Goal: Task Accomplishment & Management: Manage account settings

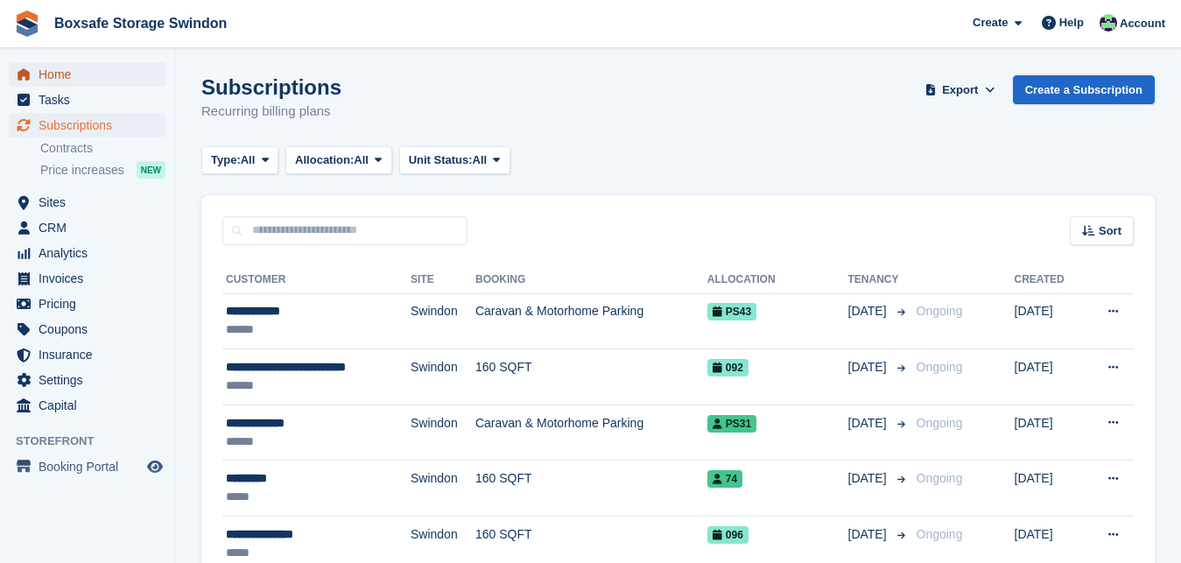
click at [101, 79] on span "Home" at bounding box center [91, 74] width 105 height 25
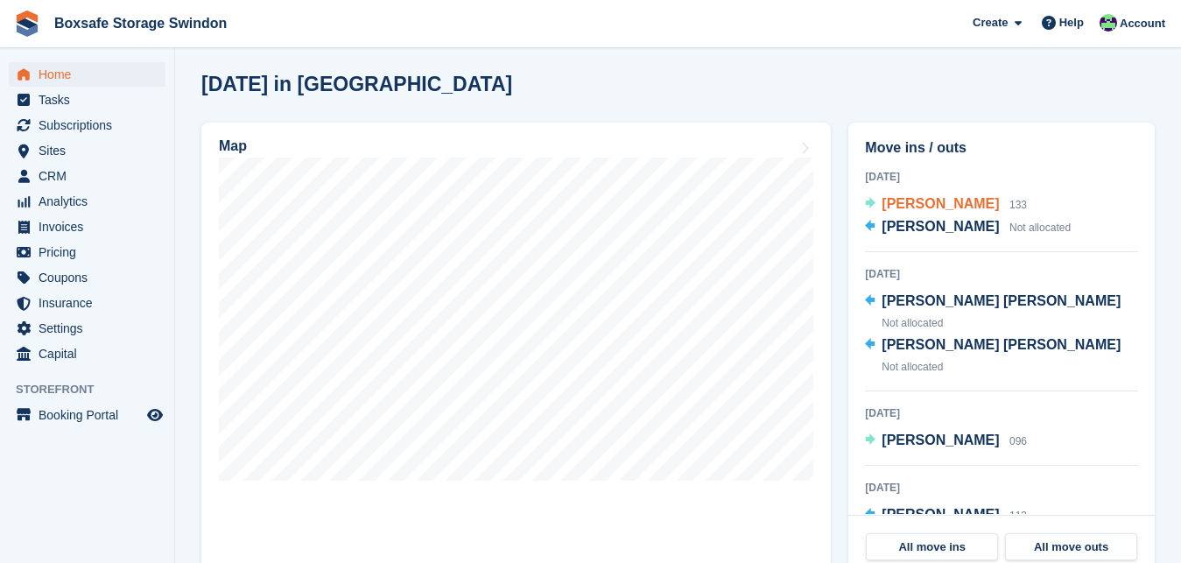
click at [932, 206] on span "[PERSON_NAME]" at bounding box center [940, 203] width 117 height 15
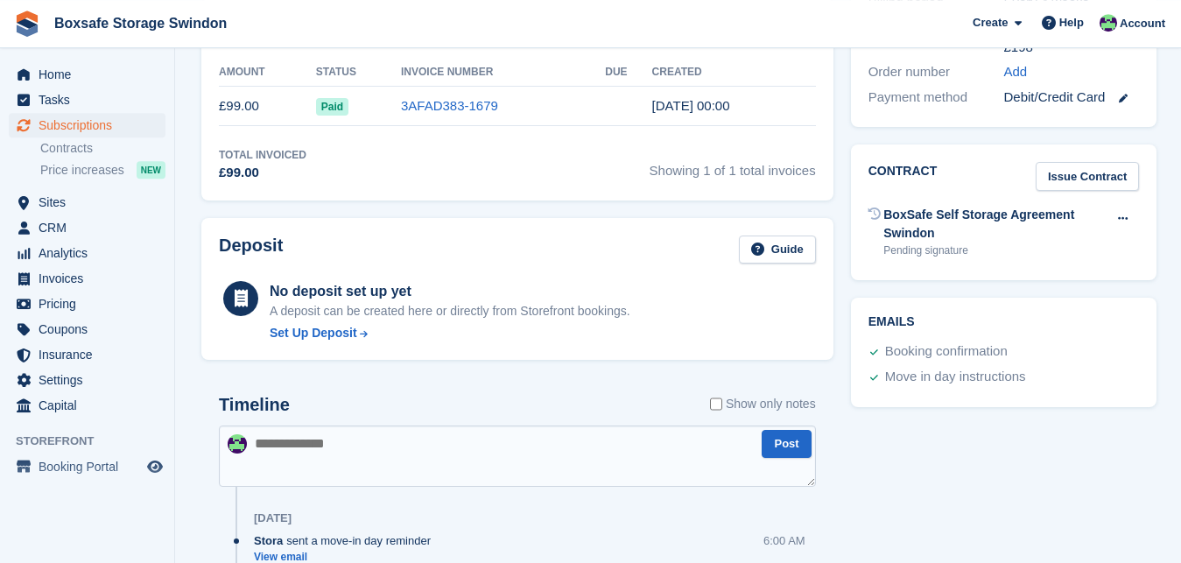
scroll to position [552, 0]
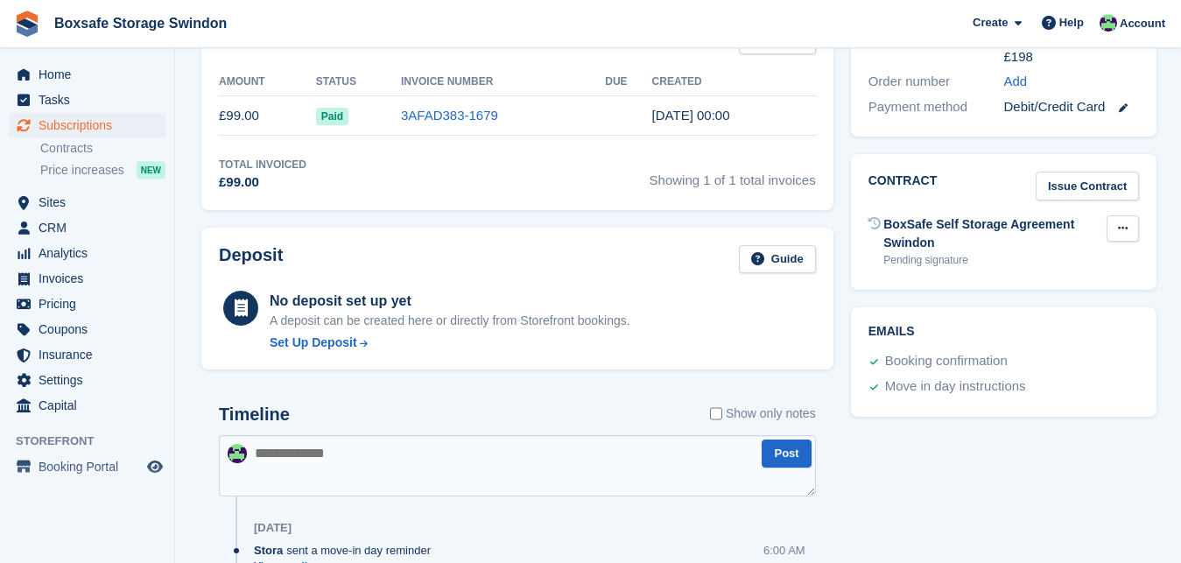
click at [1125, 215] on button at bounding box center [1123, 228] width 32 height 26
click at [1054, 251] on p "Void contract" at bounding box center [1055, 262] width 152 height 23
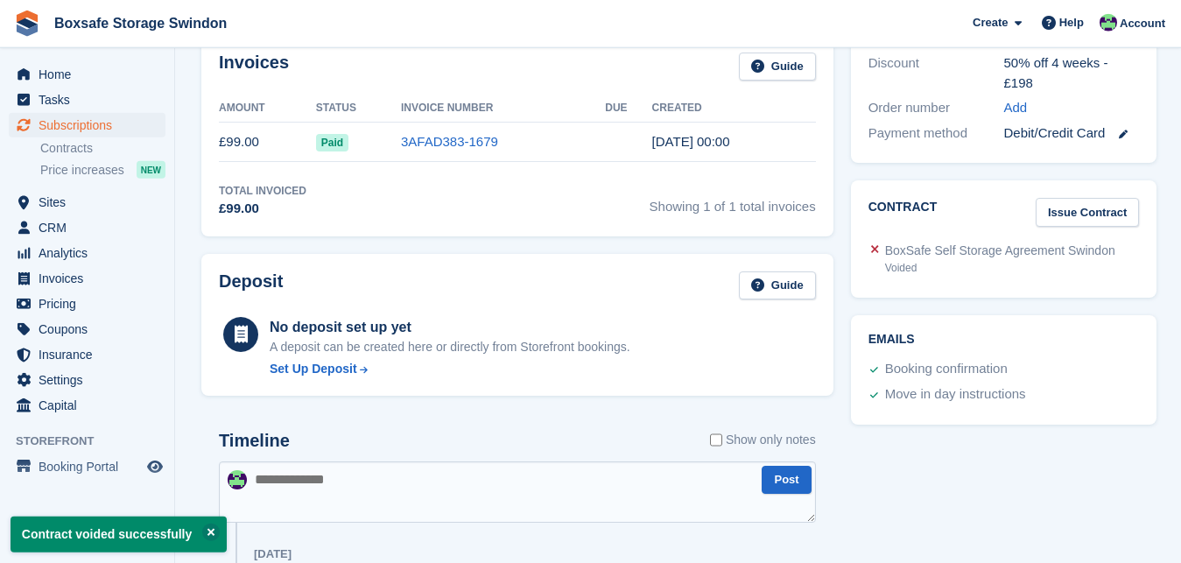
scroll to position [768, 0]
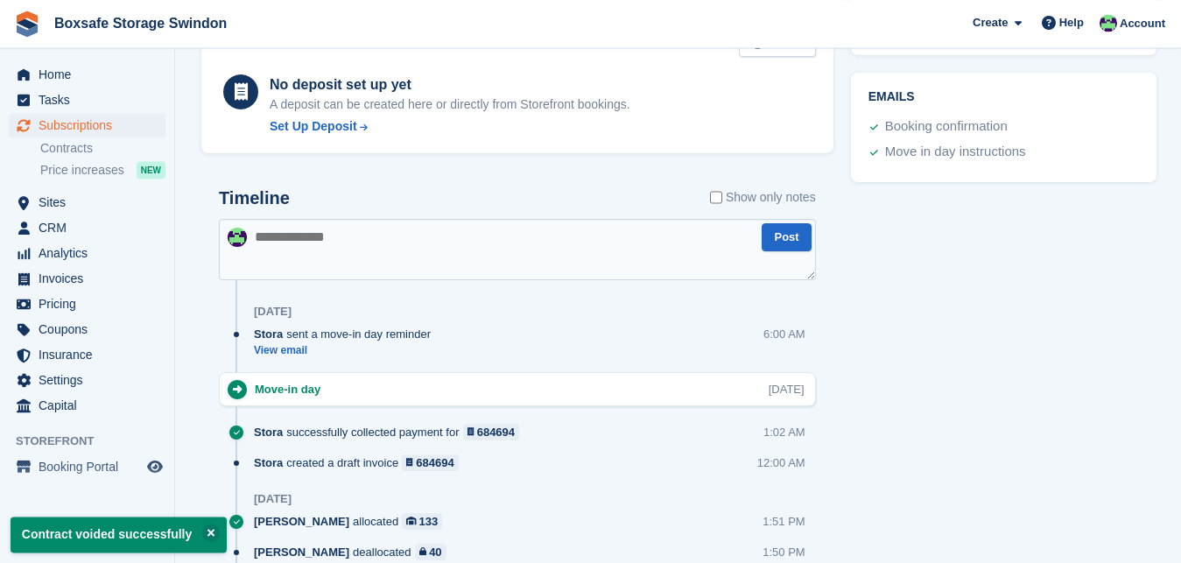
click at [383, 236] on textarea at bounding box center [517, 249] width 597 height 61
paste textarea "**********"
type textarea "**********"
click at [783, 239] on button "Post" at bounding box center [786, 237] width 49 height 29
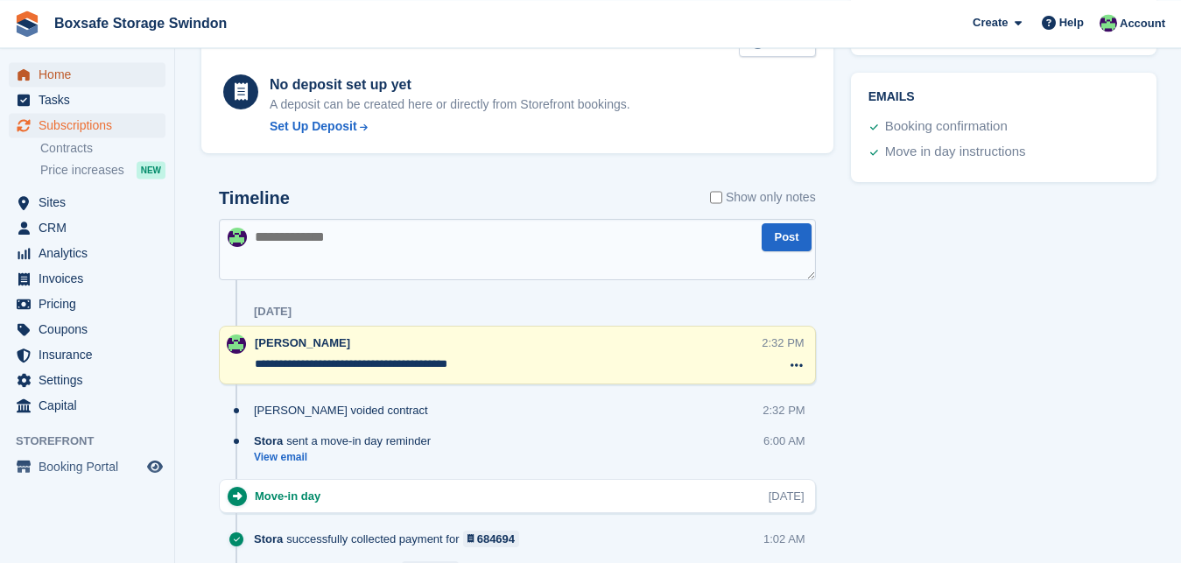
click at [58, 81] on span "Home" at bounding box center [91, 74] width 105 height 25
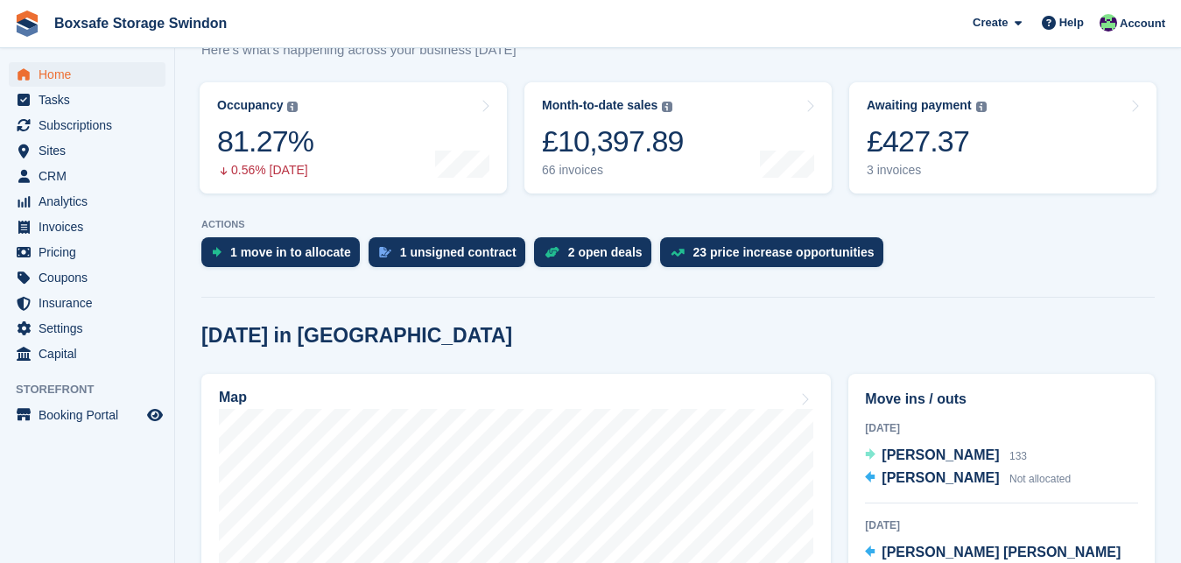
scroll to position [376, 0]
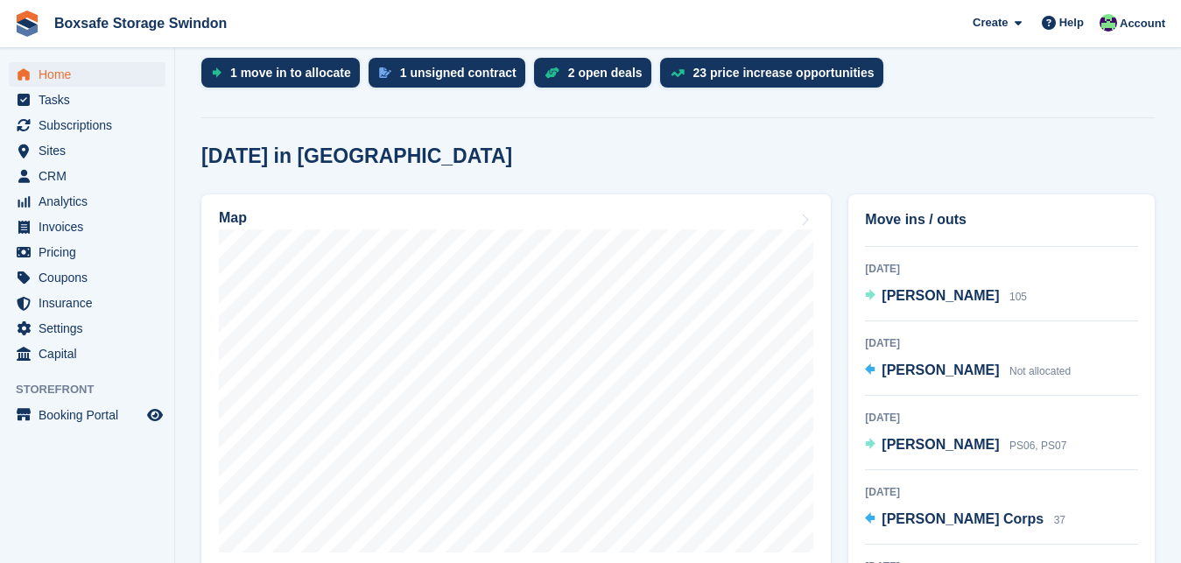
drag, startPoint x: 1133, startPoint y: 285, endPoint x: 1133, endPoint y: 299, distance: 14.9
click at [1133, 299] on section "NEW Make extra revenue with our new price increases tool Rooted in industry bes…" at bounding box center [678, 486] width 1006 height 1725
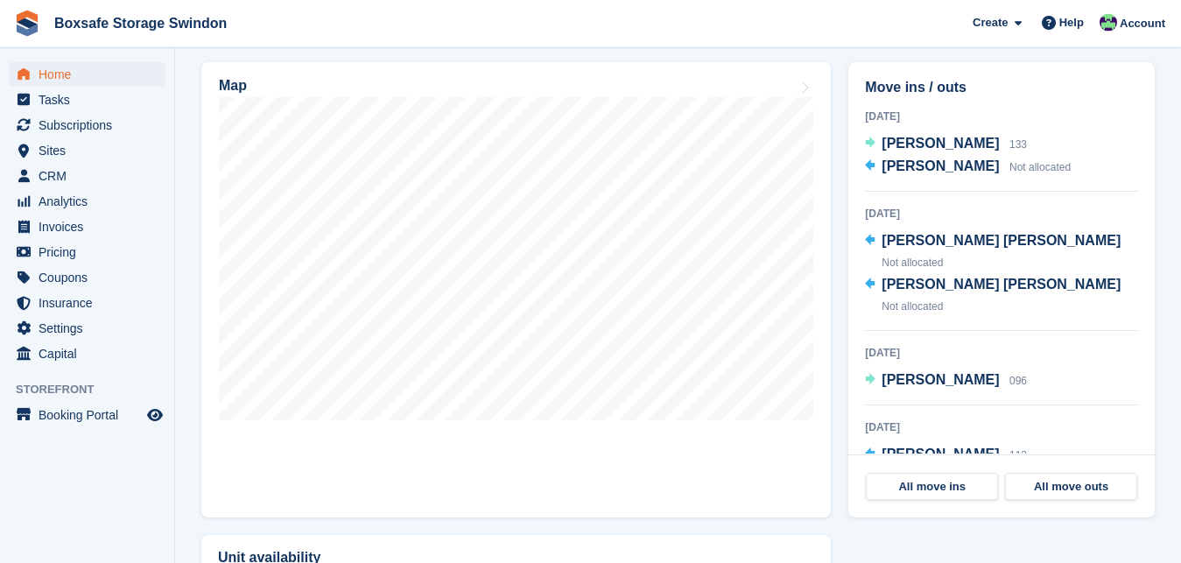
scroll to position [536, 0]
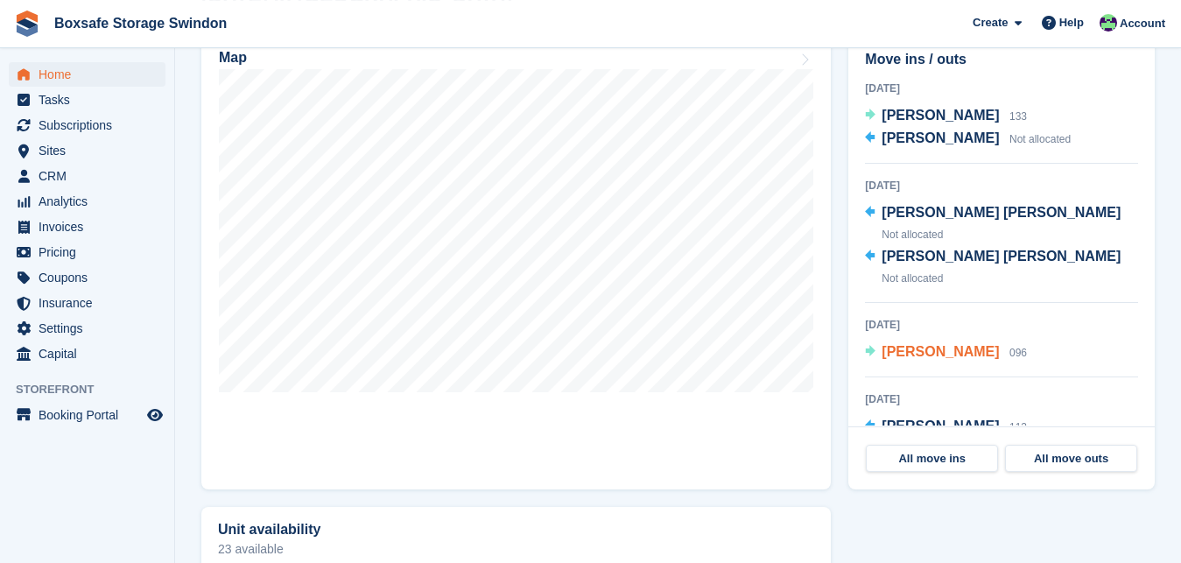
click at [937, 344] on span "[PERSON_NAME]" at bounding box center [940, 351] width 117 height 15
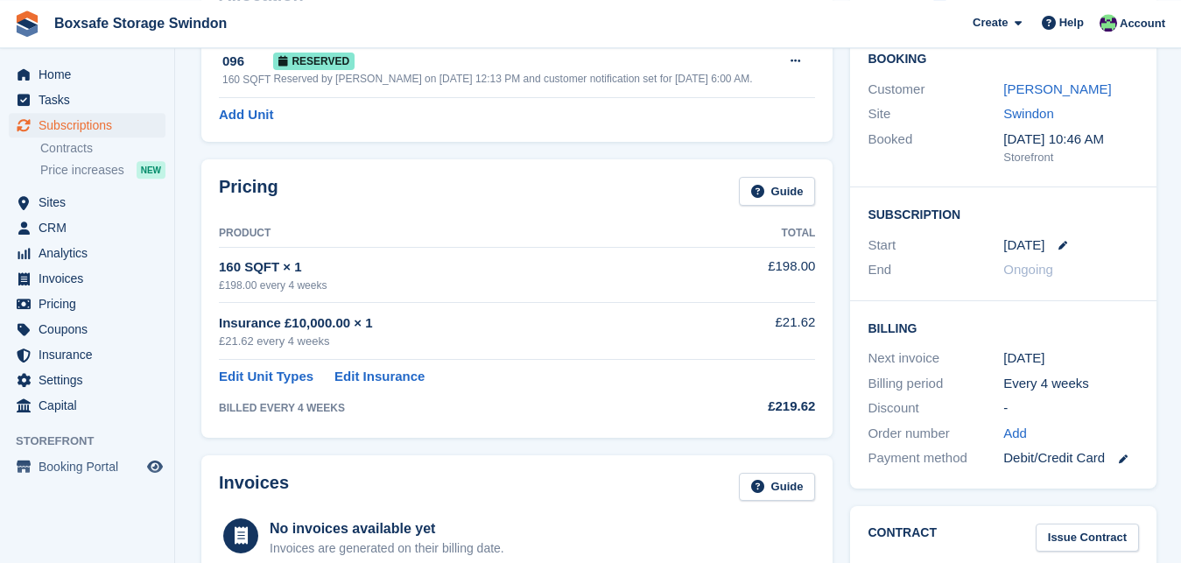
scroll to position [91, 0]
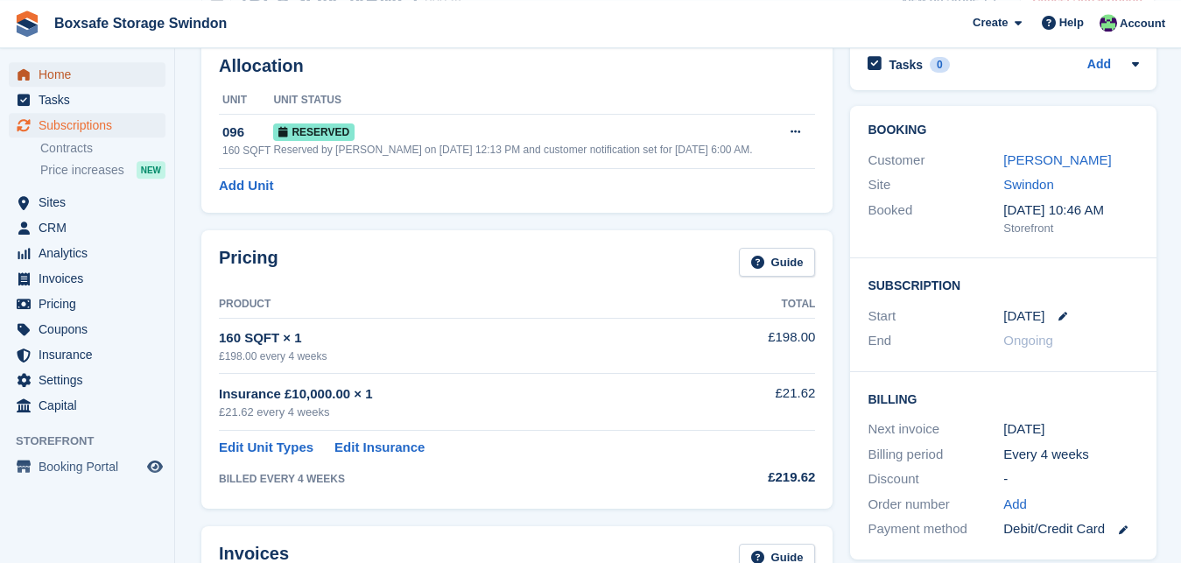
click at [46, 70] on span "Home" at bounding box center [91, 74] width 105 height 25
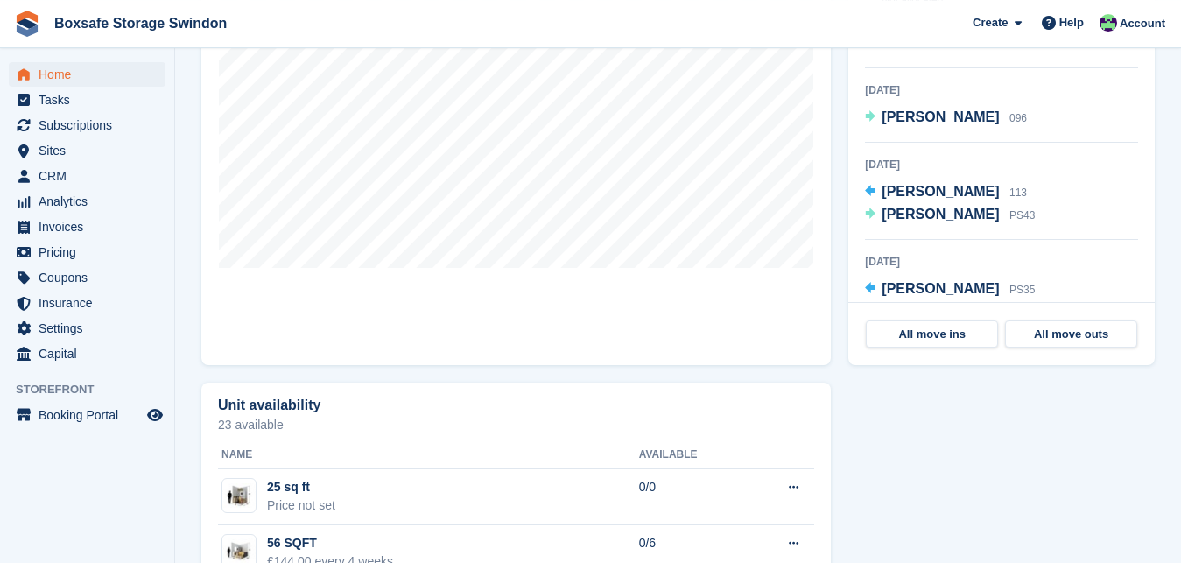
scroll to position [165, 0]
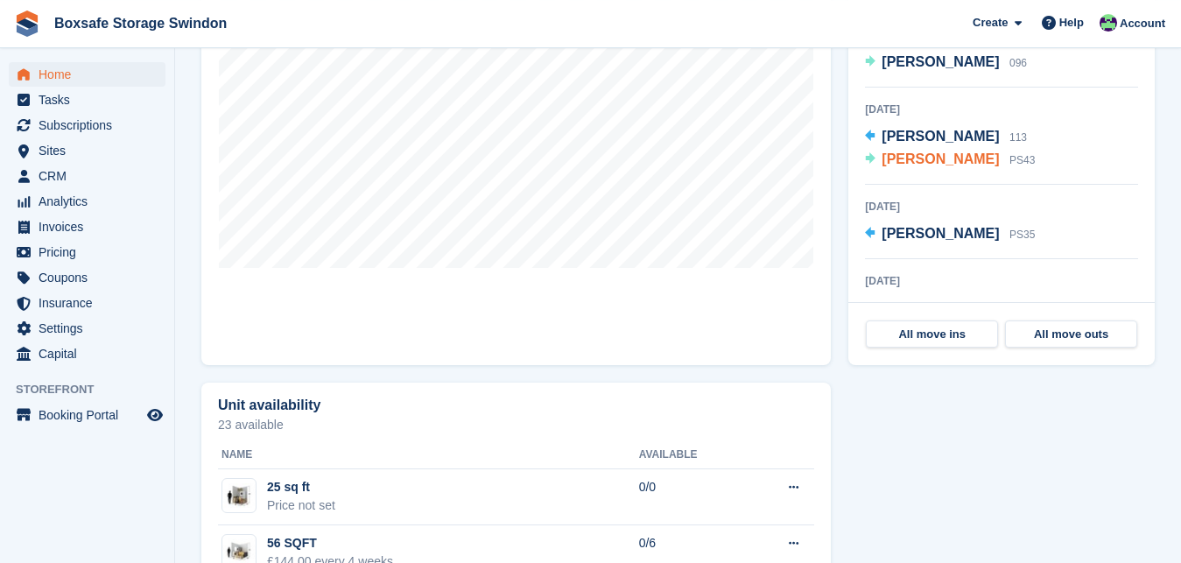
click at [905, 151] on span "[PERSON_NAME]" at bounding box center [940, 158] width 117 height 15
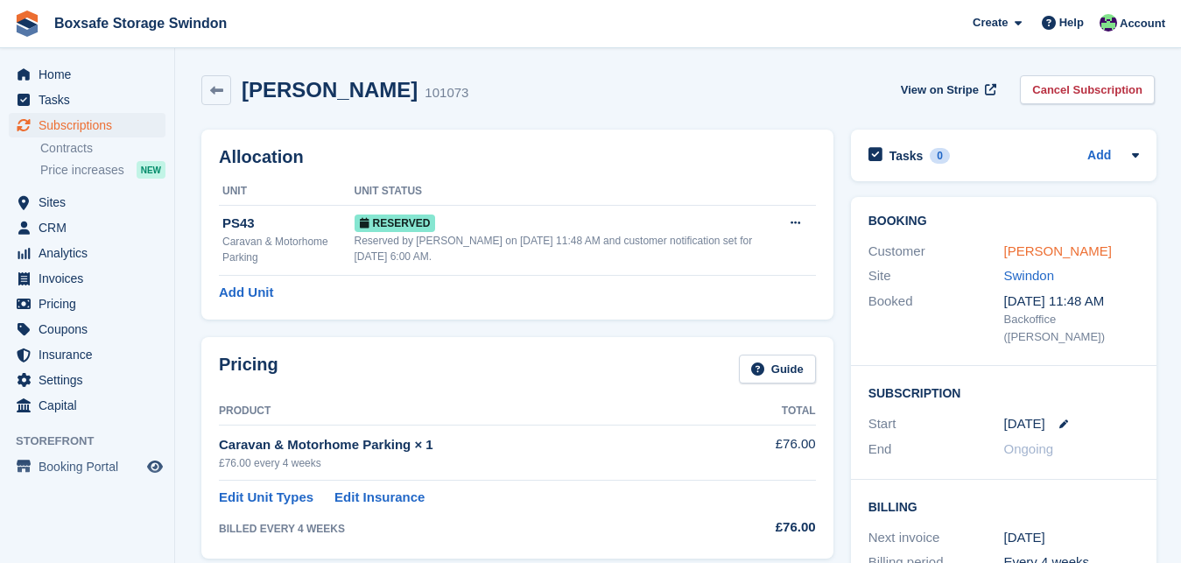
click at [1041, 246] on link "[PERSON_NAME]" at bounding box center [1057, 250] width 108 height 15
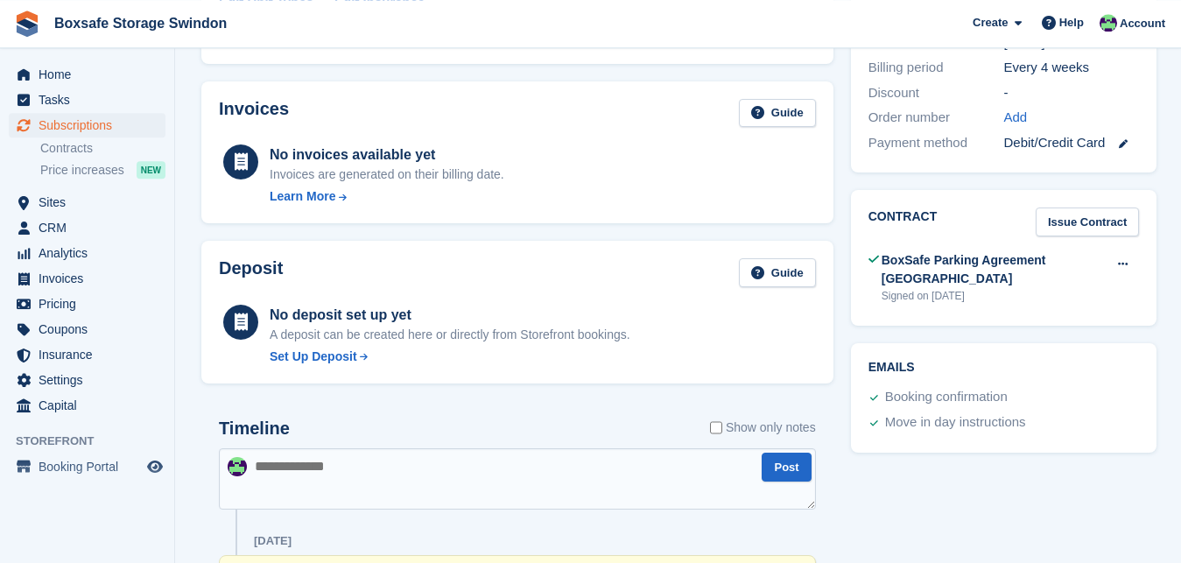
scroll to position [537, 0]
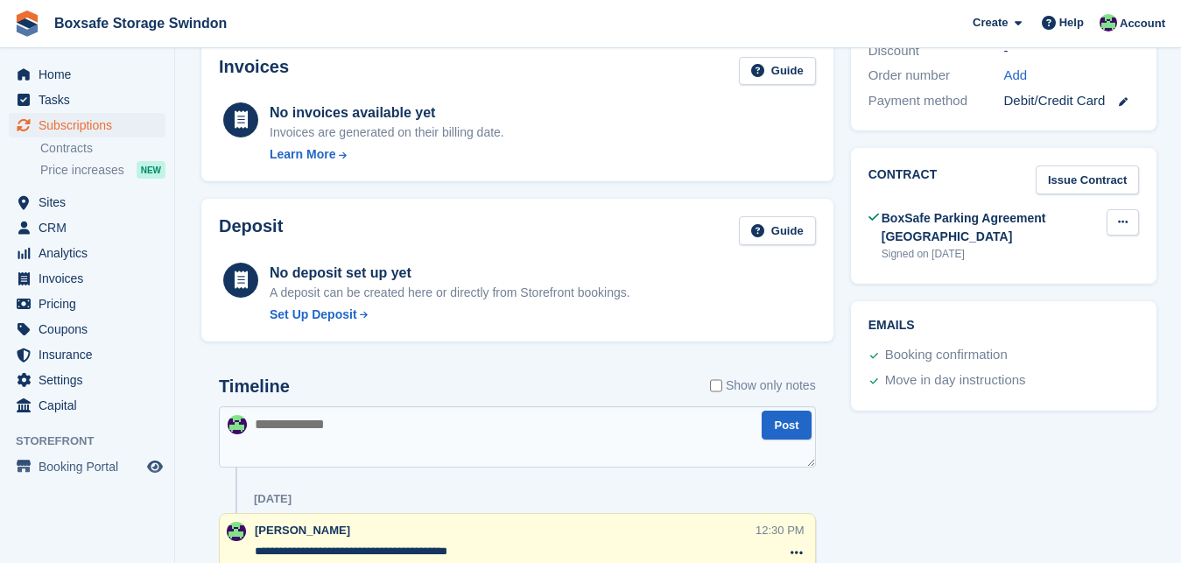
click at [1115, 209] on button at bounding box center [1123, 222] width 32 height 26
click at [1019, 245] on p "View" at bounding box center [1055, 256] width 152 height 23
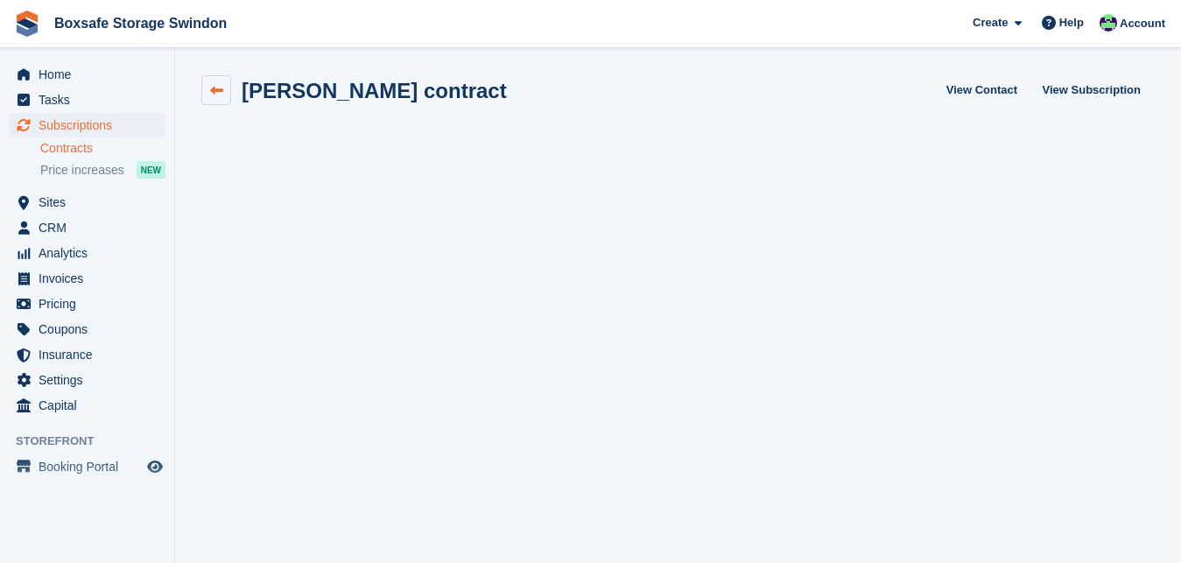
click at [218, 87] on icon at bounding box center [216, 90] width 13 height 13
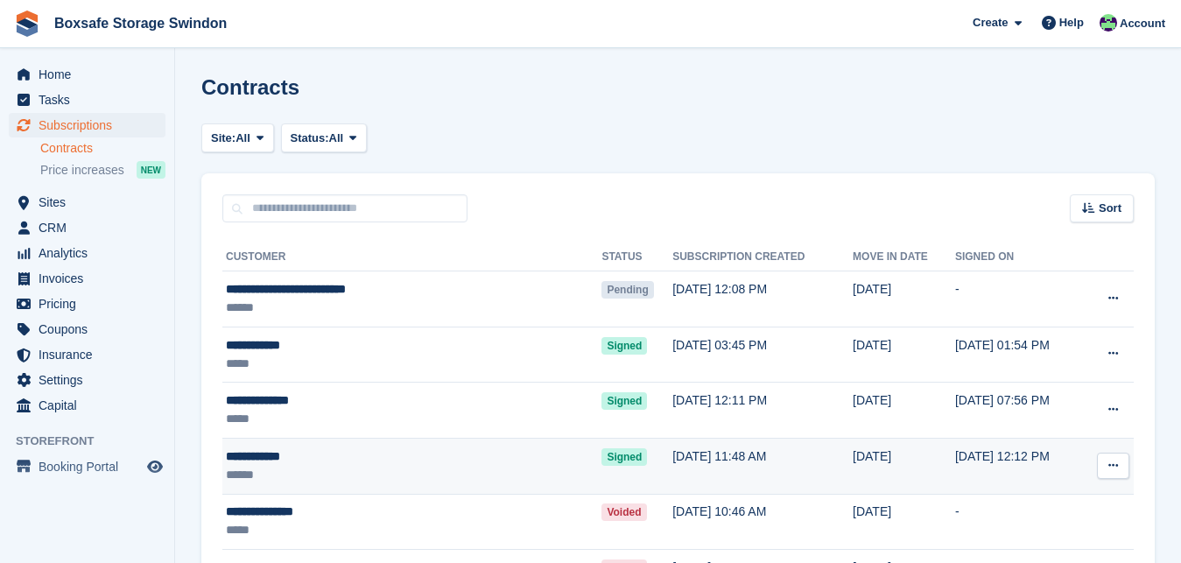
click at [273, 461] on div "**********" at bounding box center [363, 456] width 275 height 18
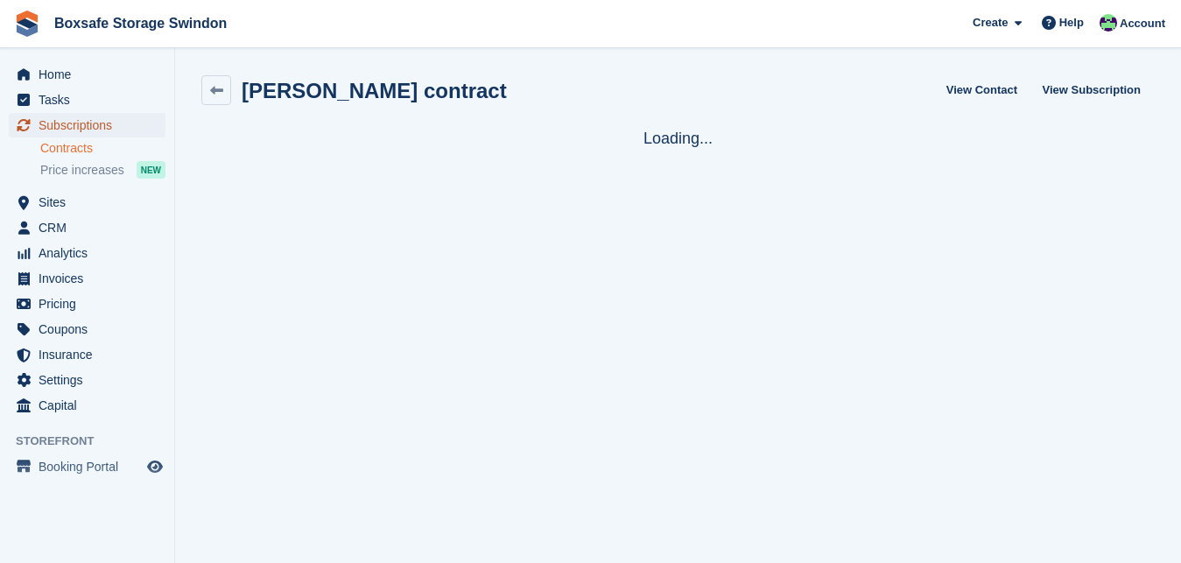
click at [82, 125] on span "Subscriptions" at bounding box center [91, 125] width 105 height 25
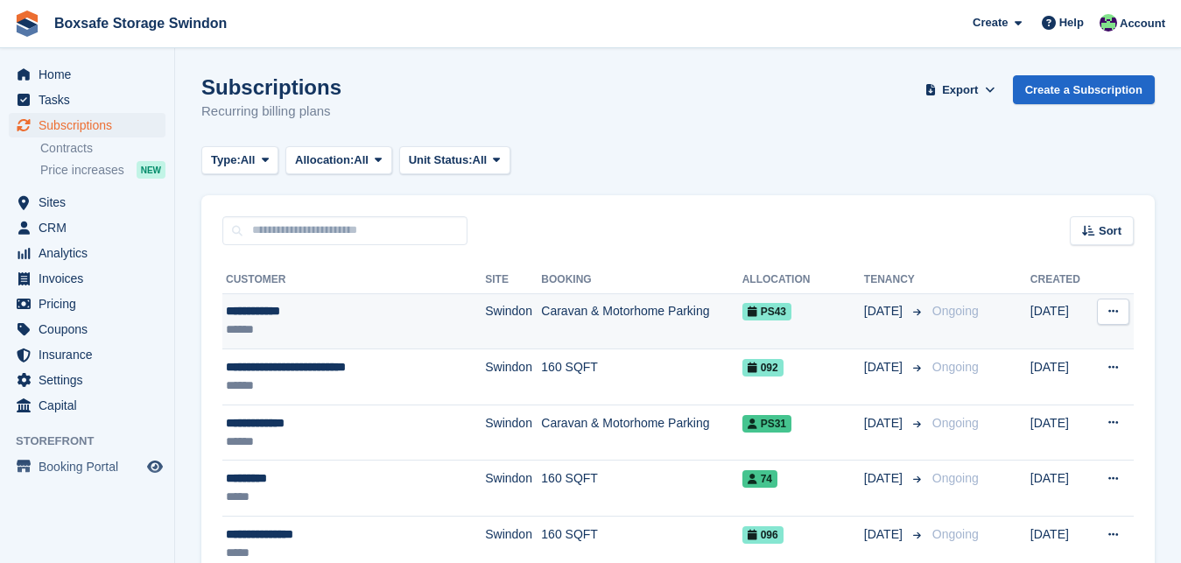
click at [257, 309] on div "**********" at bounding box center [334, 311] width 217 height 18
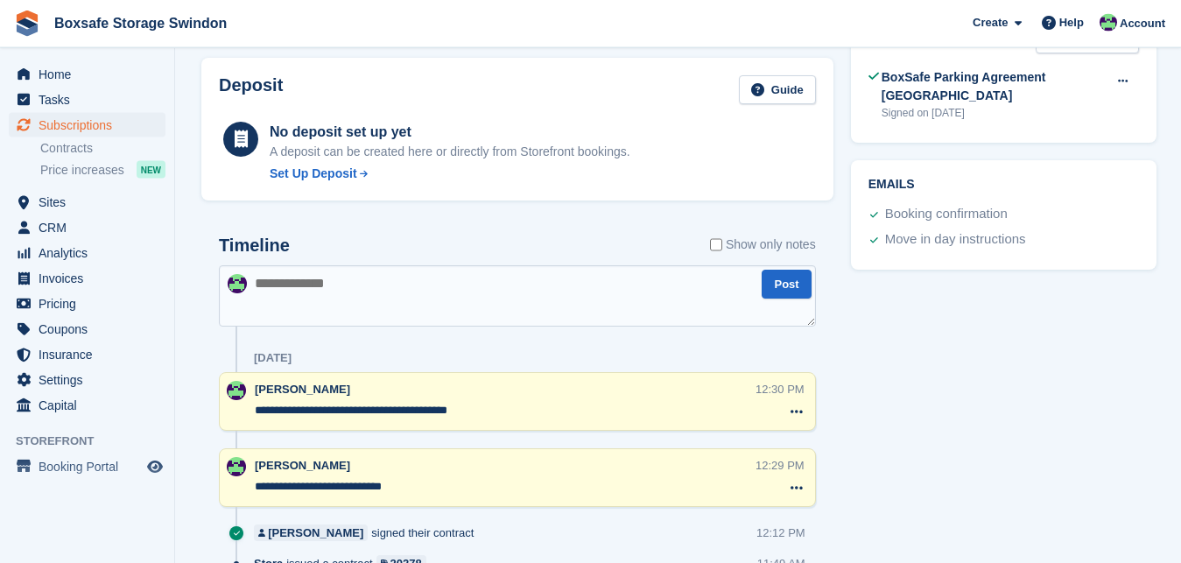
scroll to position [659, 0]
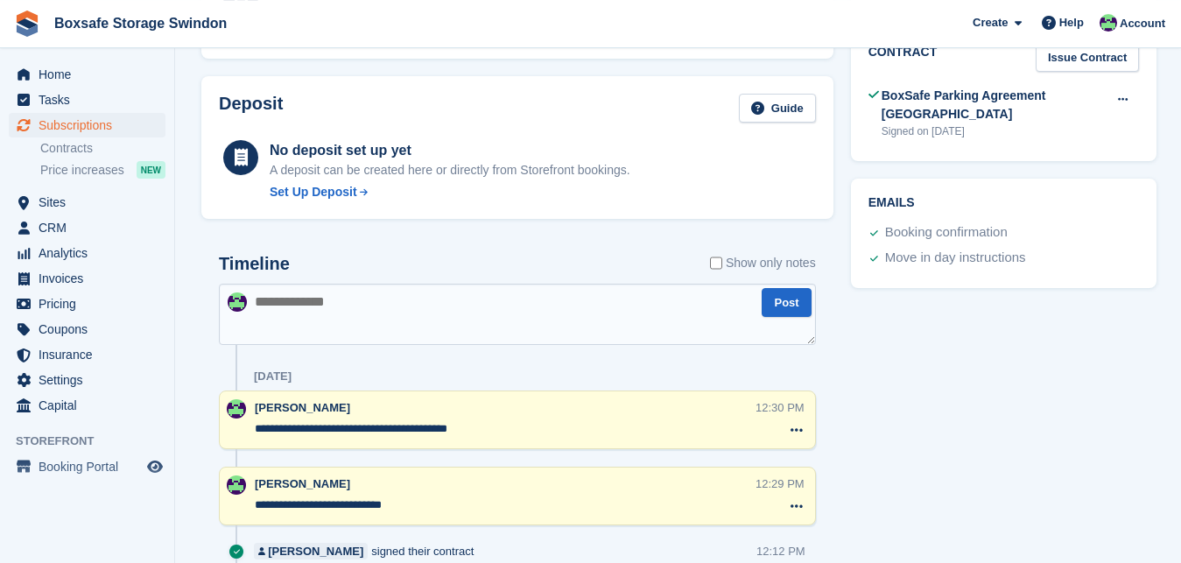
click at [452, 310] on textarea at bounding box center [517, 314] width 597 height 61
type textarea "**********"
click at [785, 302] on button "Post" at bounding box center [786, 302] width 49 height 29
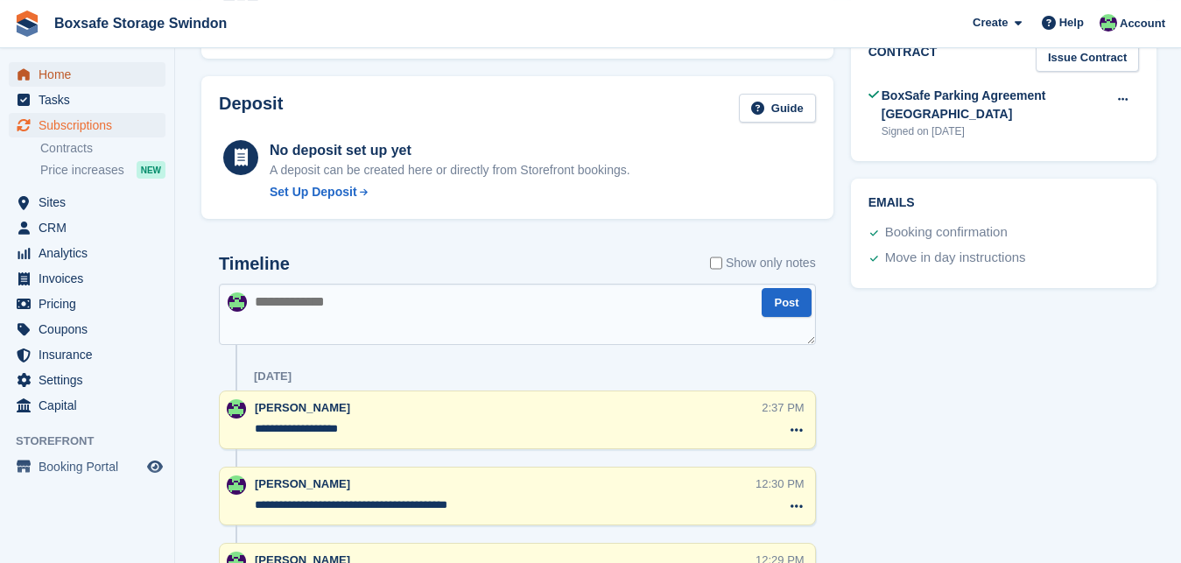
click at [77, 77] on span "Home" at bounding box center [91, 74] width 105 height 25
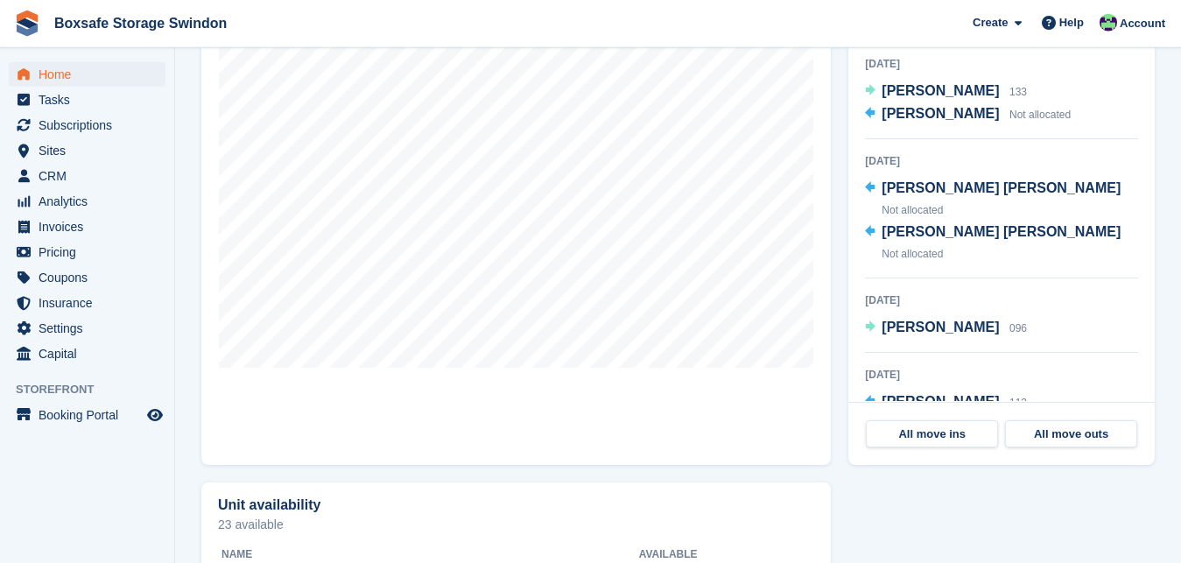
scroll to position [560, 0]
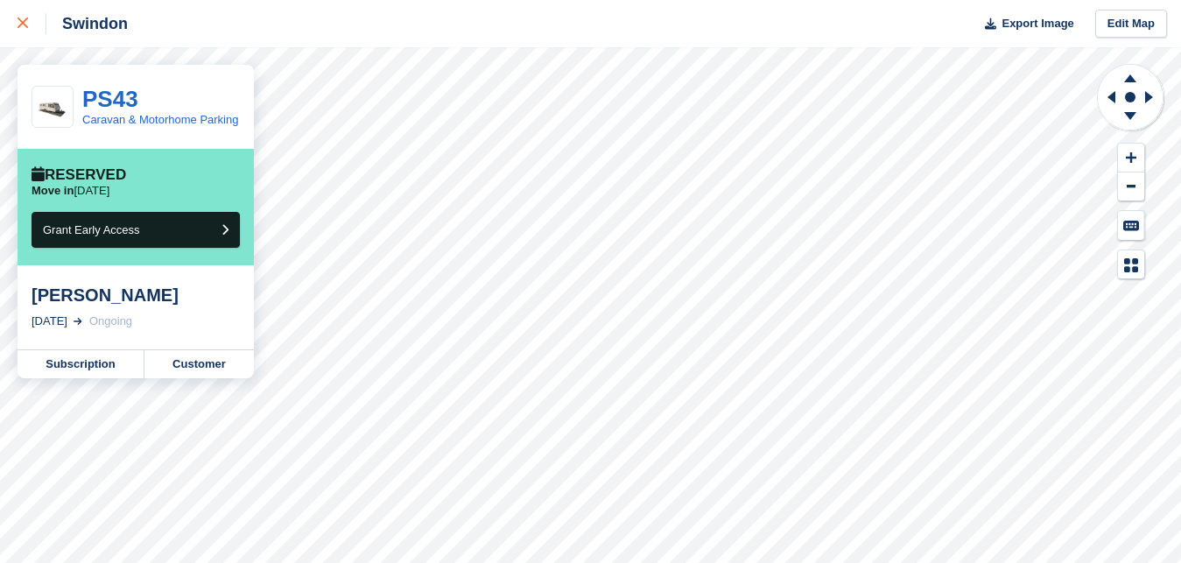
click at [26, 23] on icon at bounding box center [23, 23] width 11 height 11
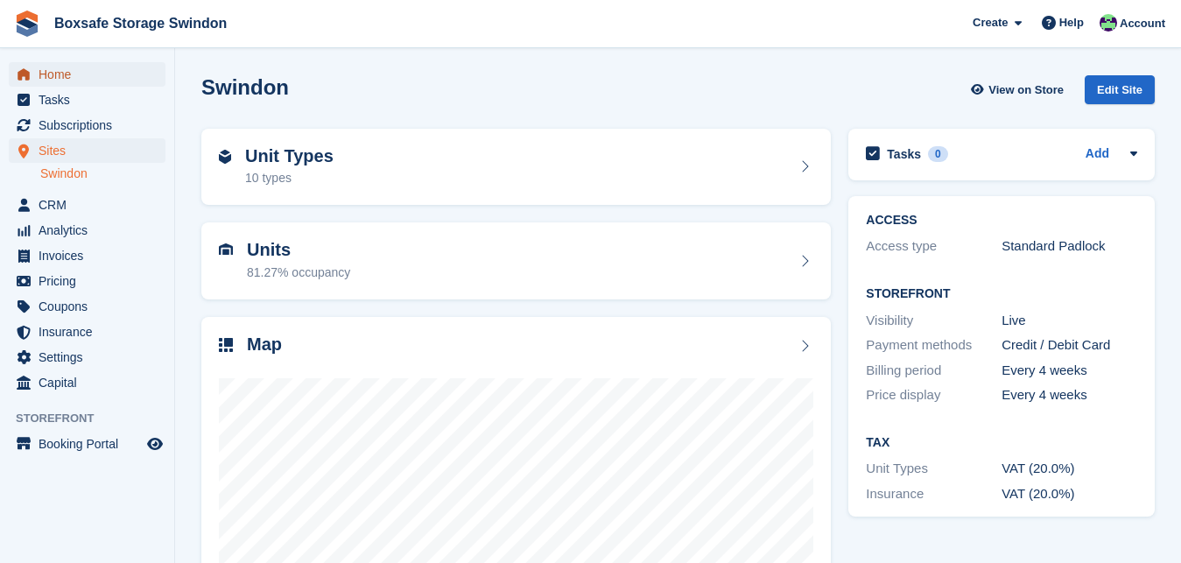
click at [64, 80] on span "Home" at bounding box center [91, 74] width 105 height 25
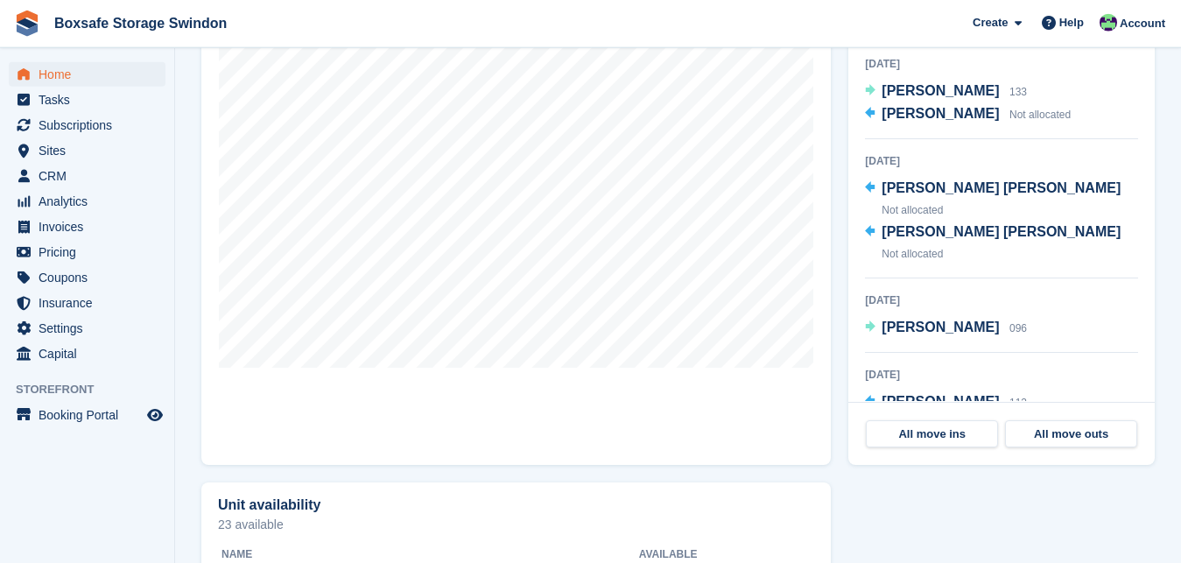
scroll to position [574, 0]
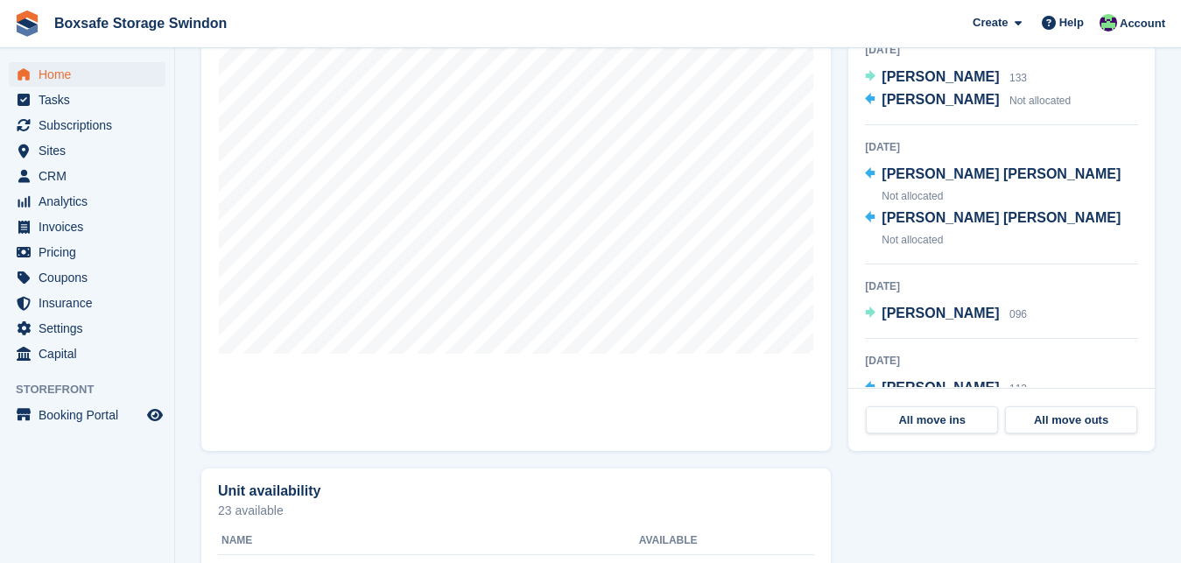
click at [935, 403] on span "[PERSON_NAME]" at bounding box center [940, 410] width 117 height 15
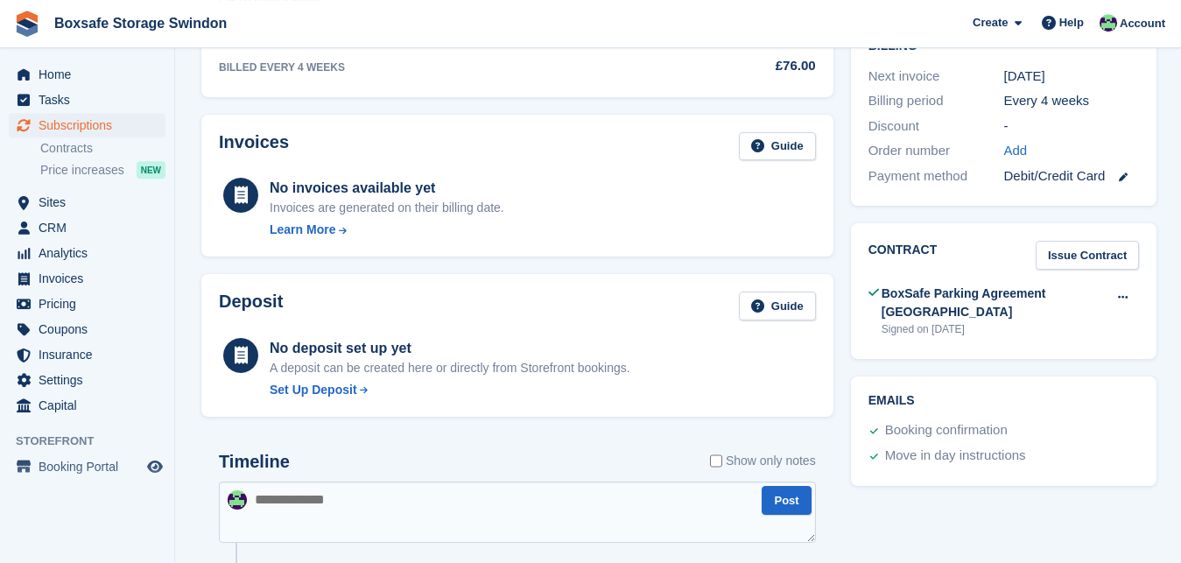
scroll to position [496, 0]
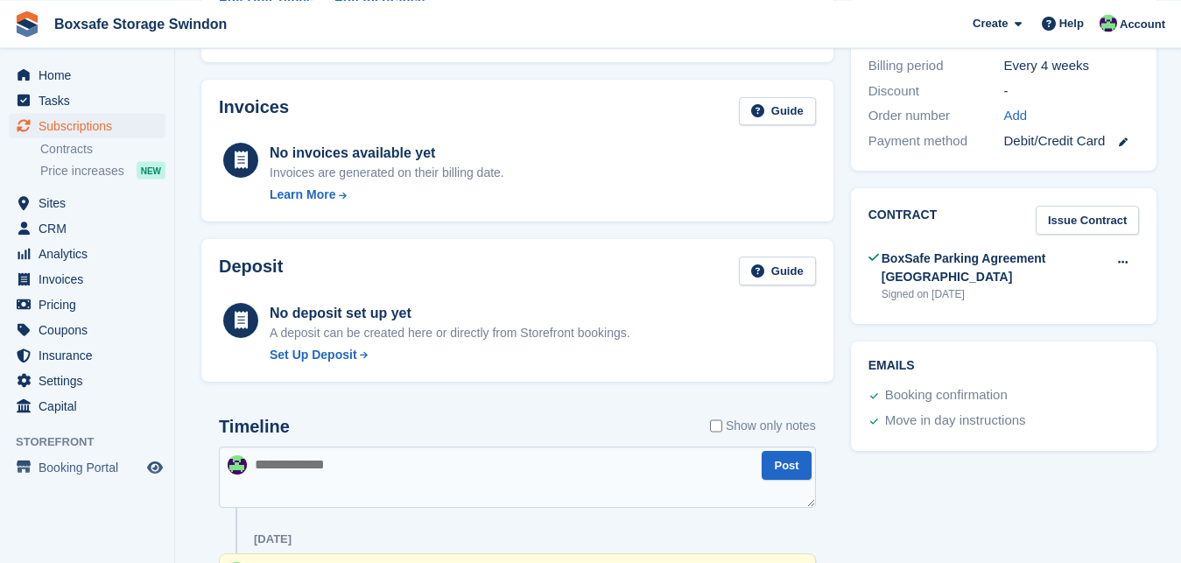
click at [528, 476] on textarea at bounding box center [517, 477] width 597 height 61
type textarea "**********"
click at [793, 462] on button "Post" at bounding box center [786, 465] width 49 height 29
click at [84, 81] on span "Home" at bounding box center [91, 74] width 105 height 25
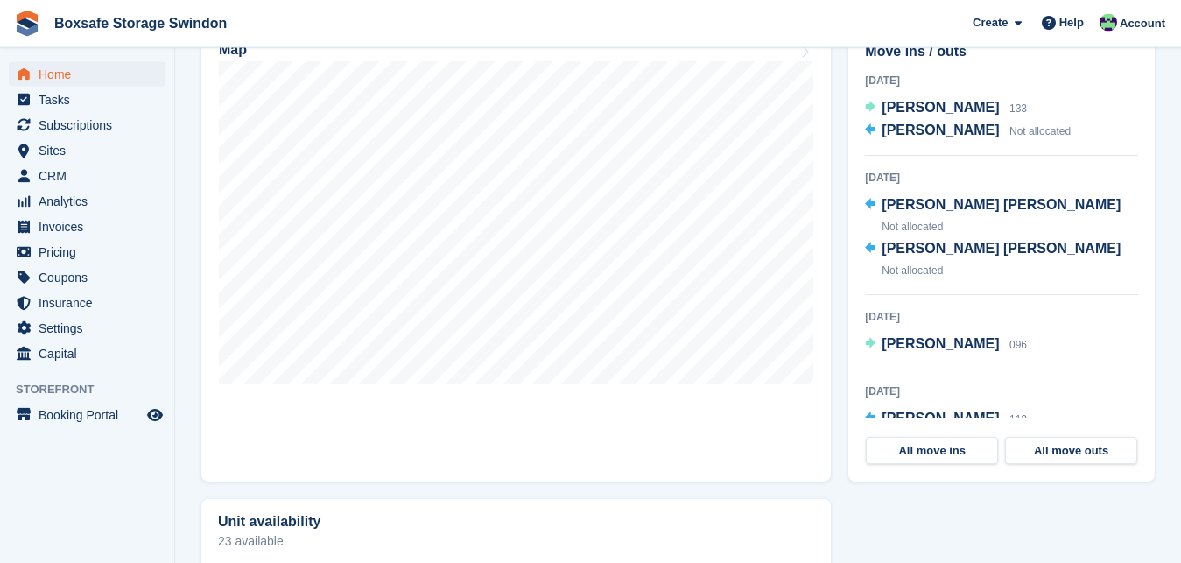
scroll to position [544, 0]
drag, startPoint x: 1121, startPoint y: 141, endPoint x: 1126, endPoint y: 190, distance: 49.3
click at [1126, 190] on div "Today Dean Adams 133 Rob Jones Not allocated 14 Aug 2025 Alex Aaron james Not a…" at bounding box center [1001, 244] width 273 height 347
click at [1153, 150] on div "Move ins / outs Today Dean Adams 133 Rob Jones Not allocated 14 Aug 2025 Alex A…" at bounding box center [1001, 222] width 306 height 392
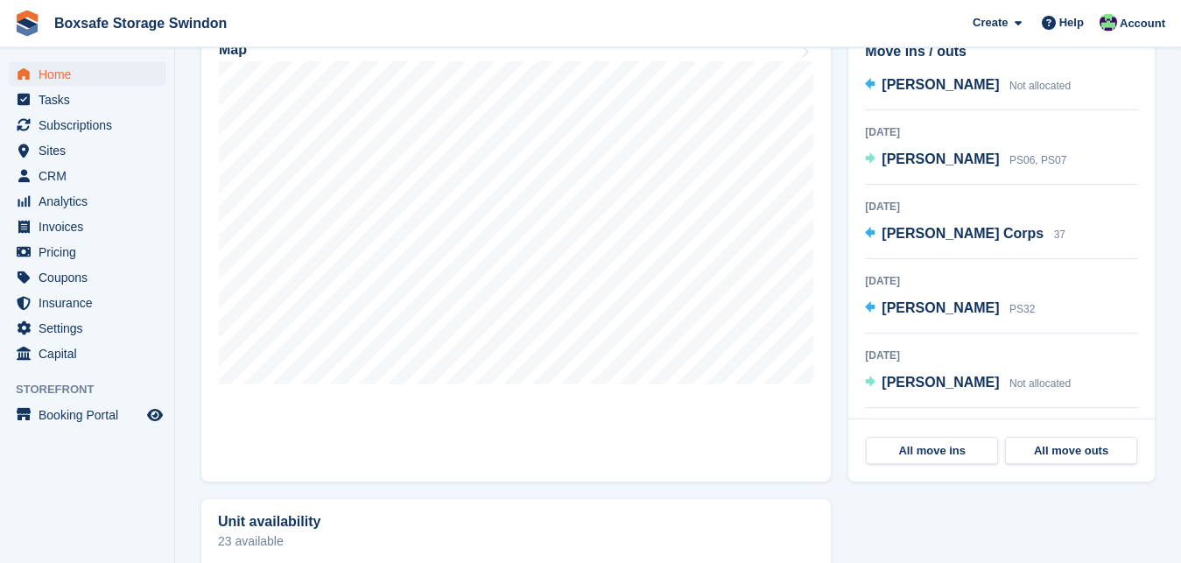
scroll to position [825, 0]
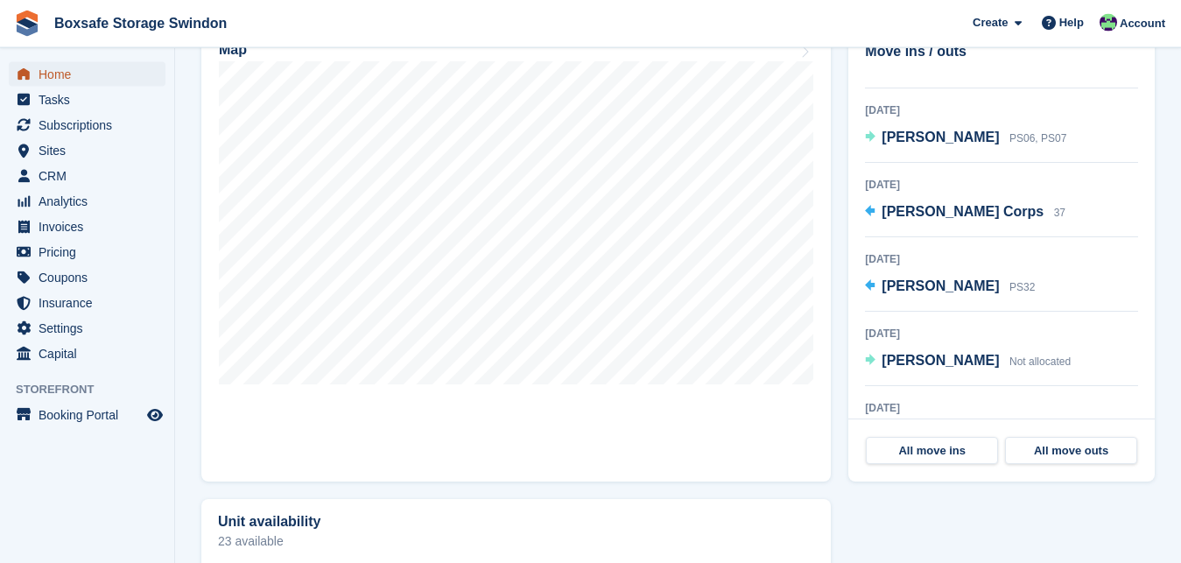
click at [39, 70] on span "Home" at bounding box center [91, 74] width 105 height 25
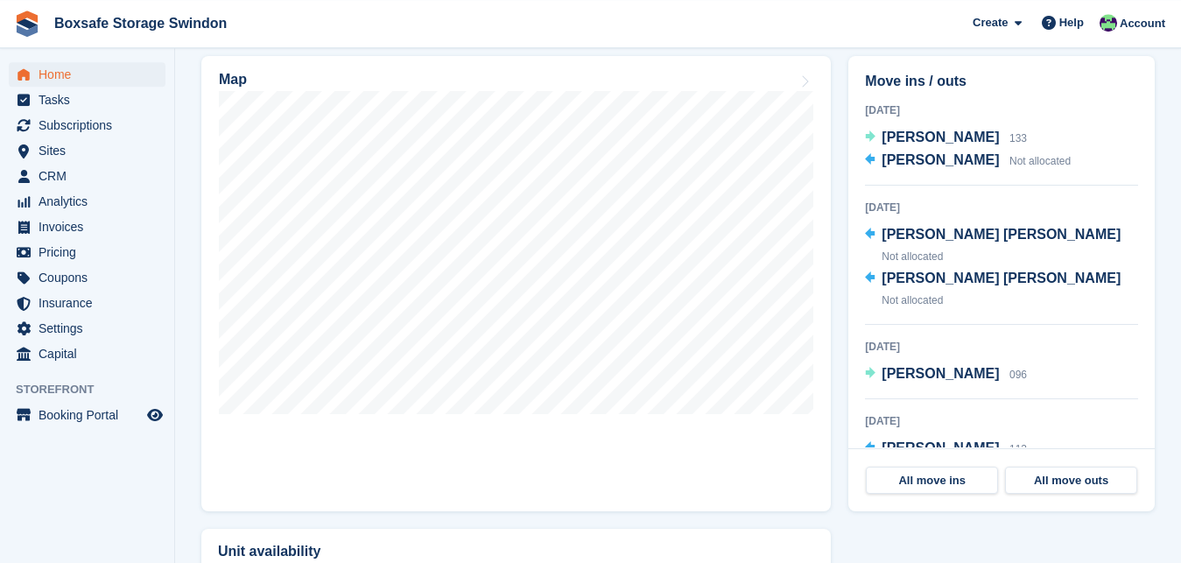
scroll to position [569, 0]
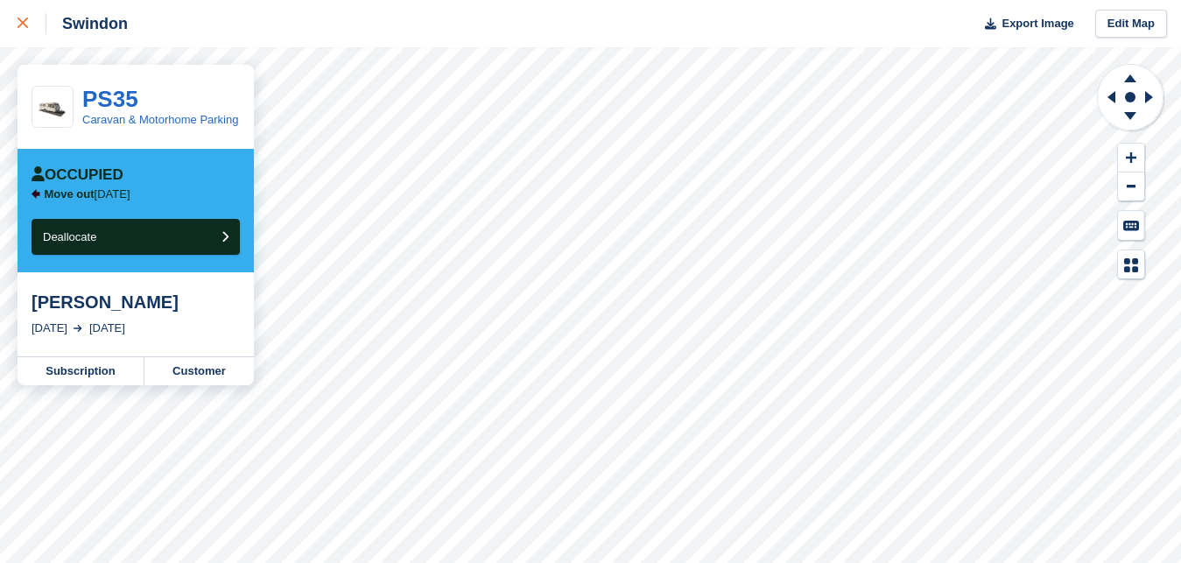
click at [23, 28] on icon at bounding box center [23, 23] width 11 height 11
